Goal: Check status

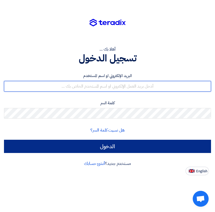
type input "[EMAIL_ADDRESS][DOMAIN_NAME]"
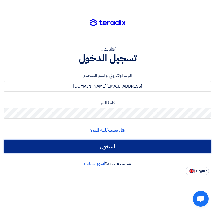
click at [125, 148] on input "الدخول" at bounding box center [107, 146] width 207 height 13
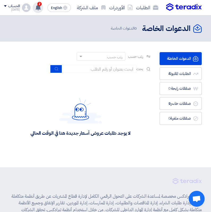
click at [36, 7] on use at bounding box center [38, 8] width 5 height 6
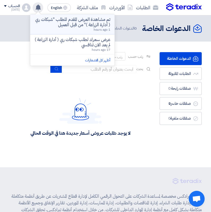
click at [97, 24] on p "تم مشاهدة العرض المقدم للطلب "شبكات ري ( أدارة الزراعة )" من قبل العميل" at bounding box center [72, 22] width 76 height 11
